Goal: Task Accomplishment & Management: Use online tool/utility

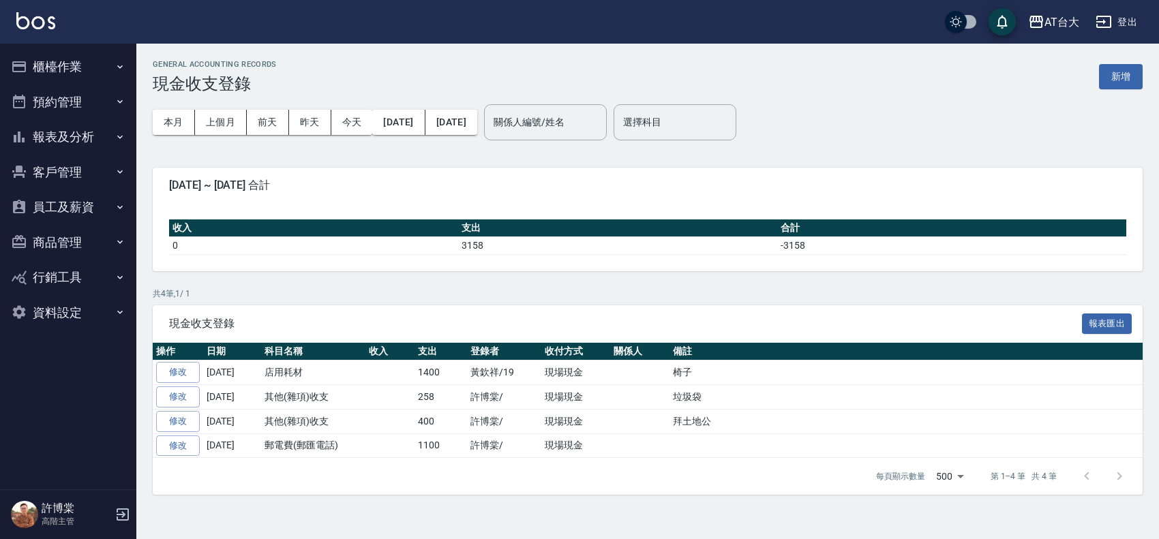
click at [32, 62] on button "櫃檯作業" at bounding box center [67, 66] width 125 height 35
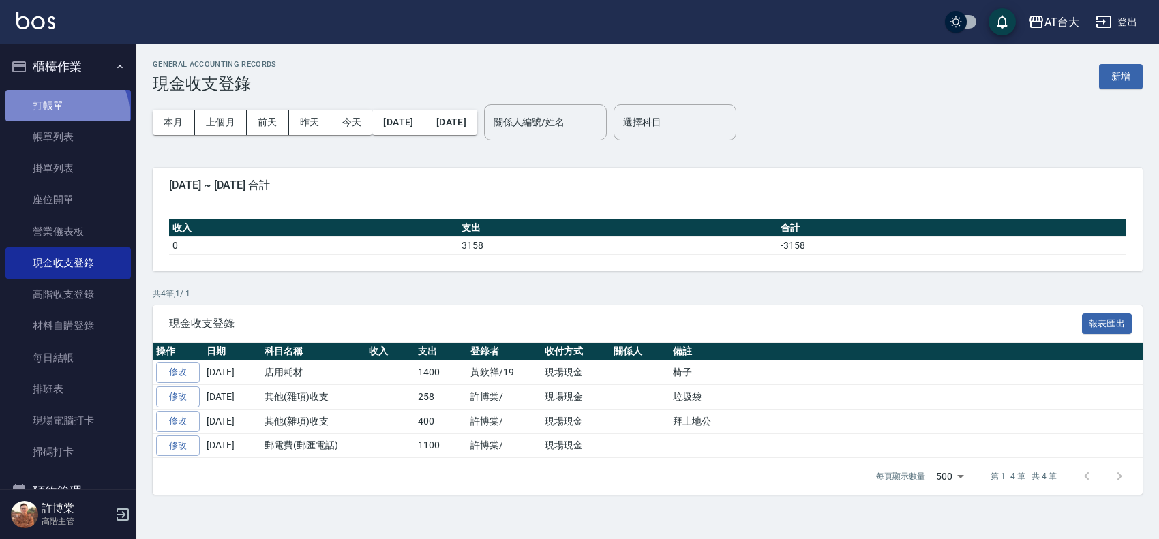
click at [53, 117] on link "打帳單" at bounding box center [67, 105] width 125 height 31
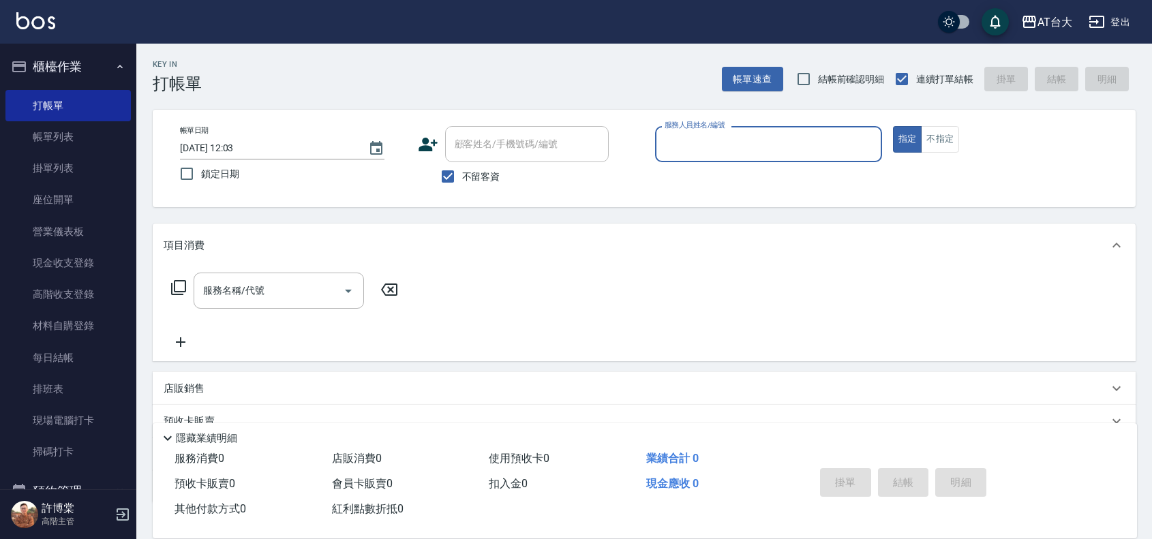
click at [803, 151] on input "服務人員姓名/編號" at bounding box center [768, 144] width 215 height 24
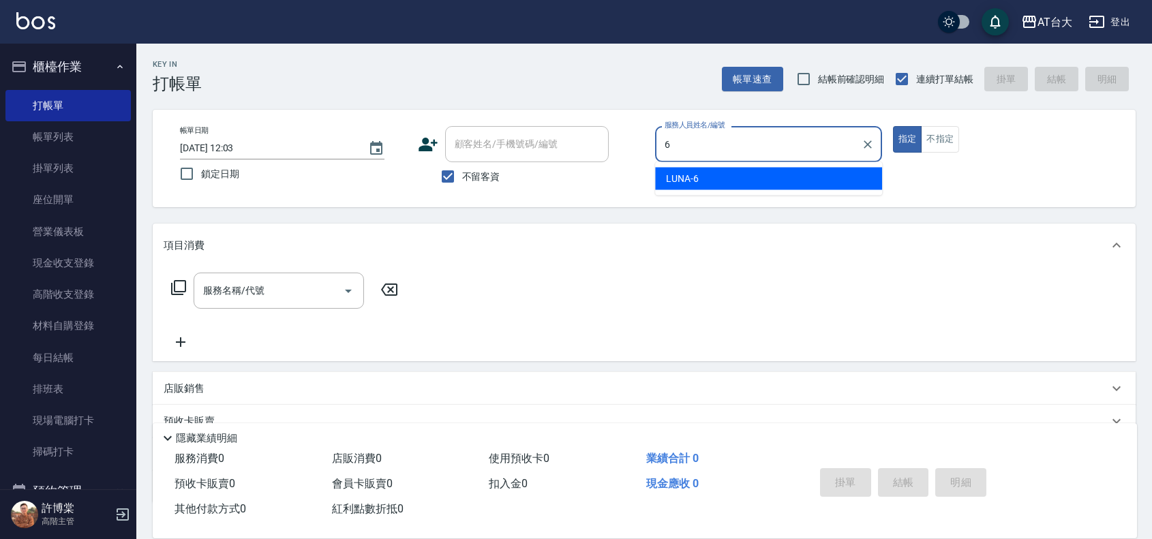
type input "LUNA-6"
type button "true"
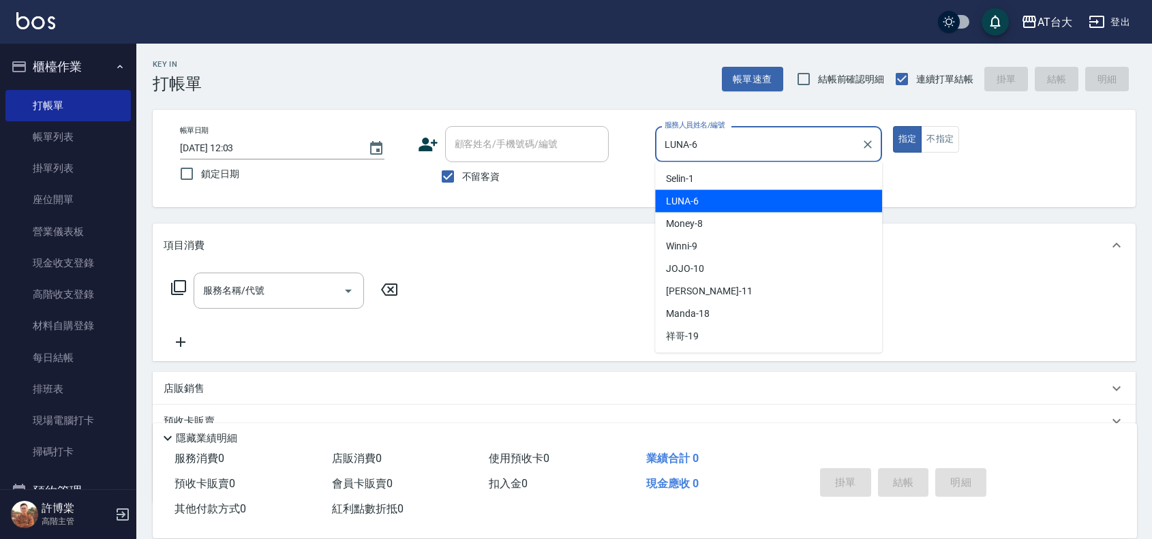
click at [718, 153] on input "LUNA-6" at bounding box center [758, 144] width 194 height 24
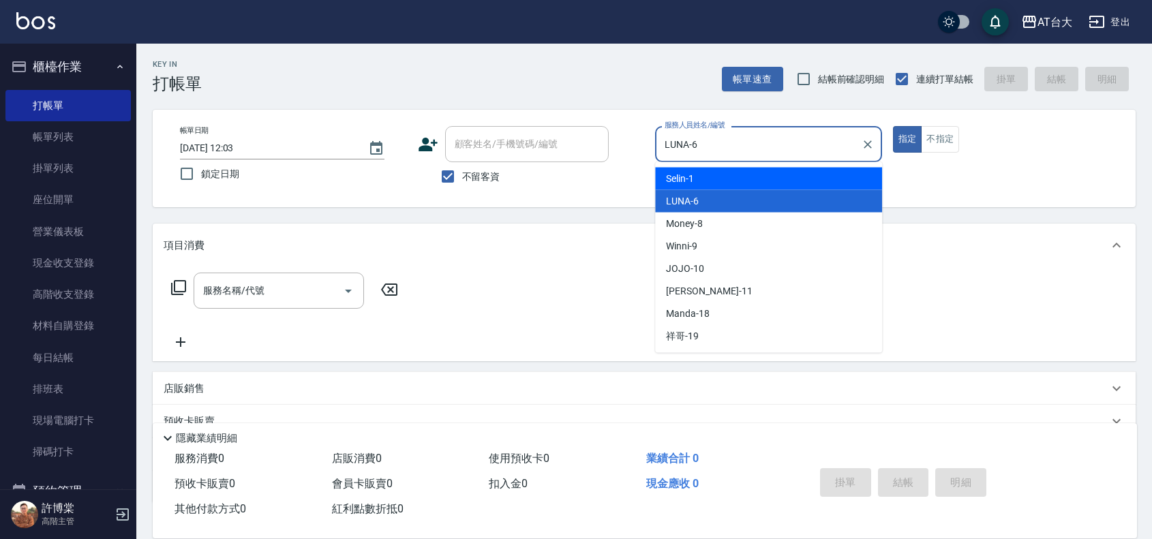
click at [810, 134] on input "LUNA-6" at bounding box center [758, 144] width 194 height 24
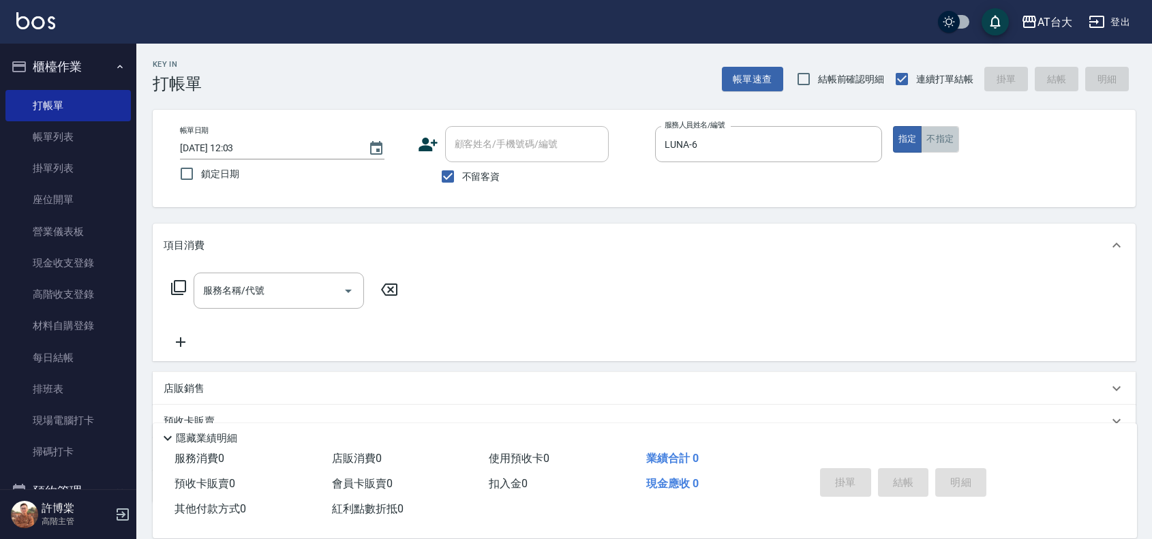
click at [925, 152] on button "不指定" at bounding box center [940, 139] width 38 height 27
click at [911, 148] on button "指定" at bounding box center [907, 139] width 29 height 27
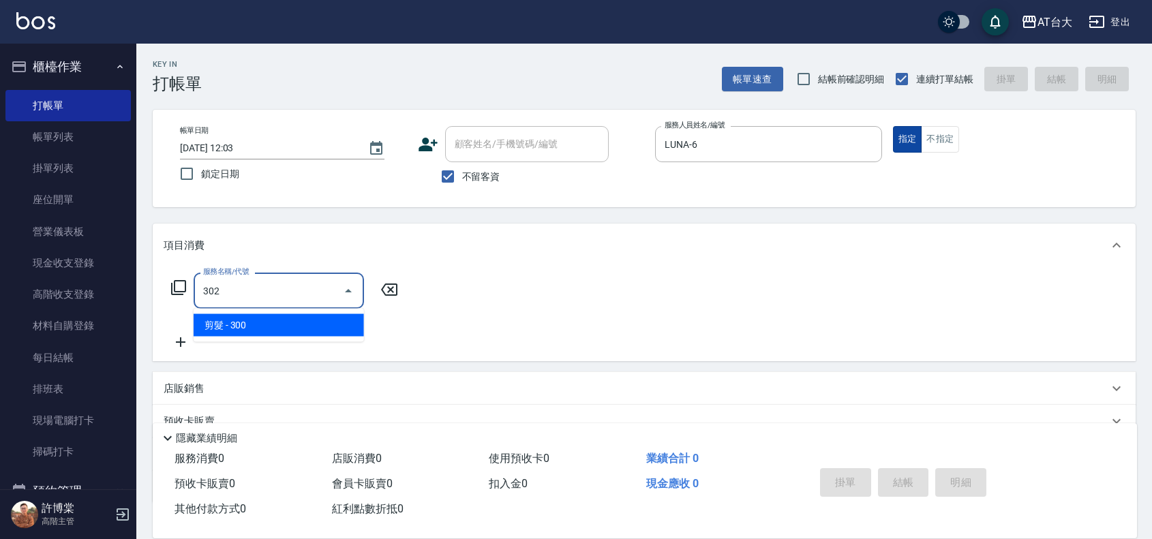
type input "剪髮(302)"
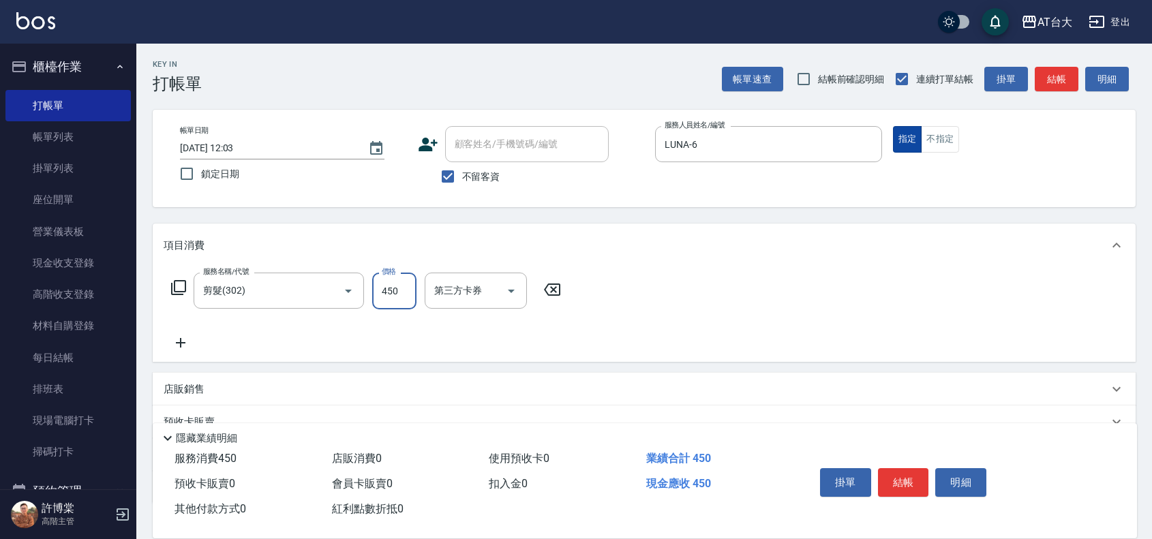
type input "450"
click at [895, 490] on button "結帳" at bounding box center [903, 482] width 51 height 29
type input "[DATE] 12:04"
